Goal: Check status: Check status

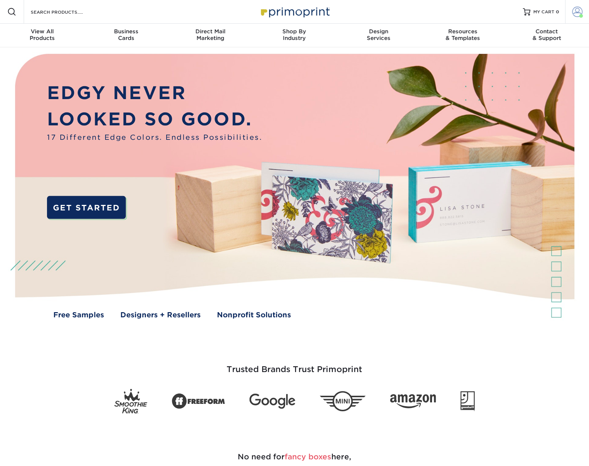
click at [574, 19] on link "Account" at bounding box center [577, 12] width 24 height 24
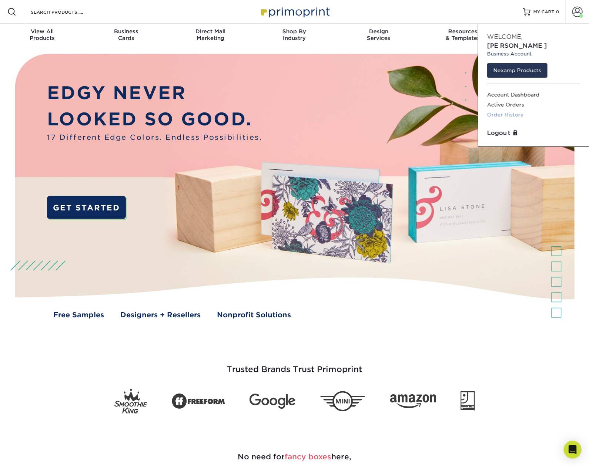
click at [507, 110] on link "Order History" at bounding box center [533, 115] width 93 height 10
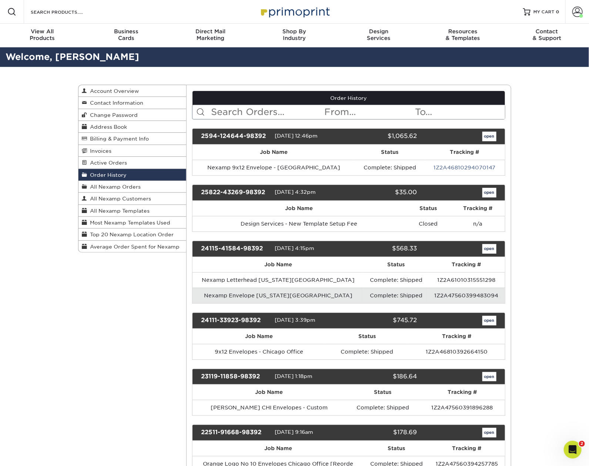
click at [479, 198] on div "open" at bounding box center [461, 193] width 79 height 10
click at [486, 194] on link "open" at bounding box center [489, 193] width 14 height 10
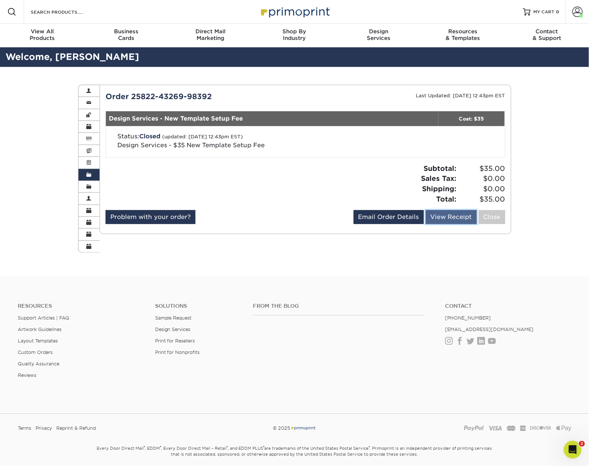
click at [462, 224] on link "View Receipt" at bounding box center [451, 217] width 51 height 14
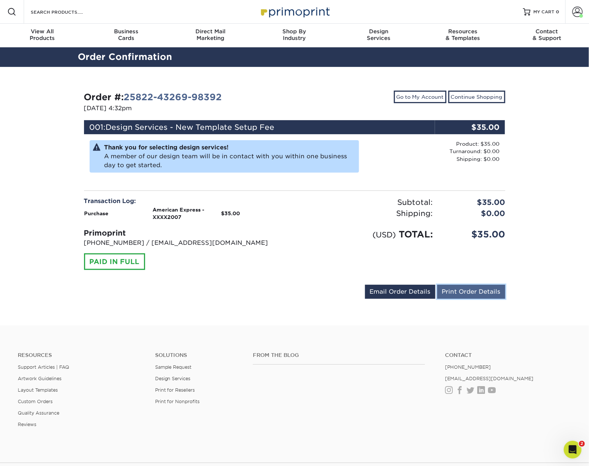
click at [447, 291] on link "Print Order Details" at bounding box center [471, 292] width 68 height 14
